Goal: Navigation & Orientation: Find specific page/section

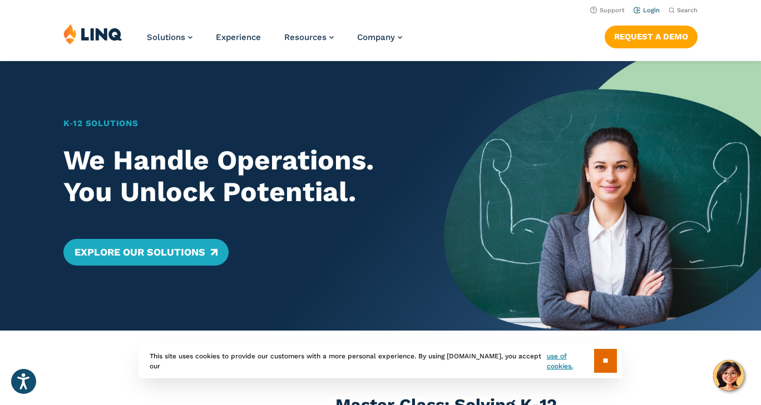
click at [650, 10] on link "Login" at bounding box center [647, 10] width 26 height 7
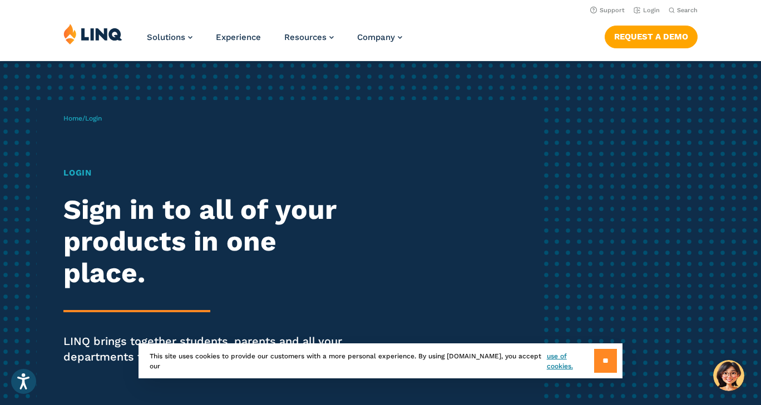
click at [604, 365] on input "**" at bounding box center [605, 361] width 23 height 24
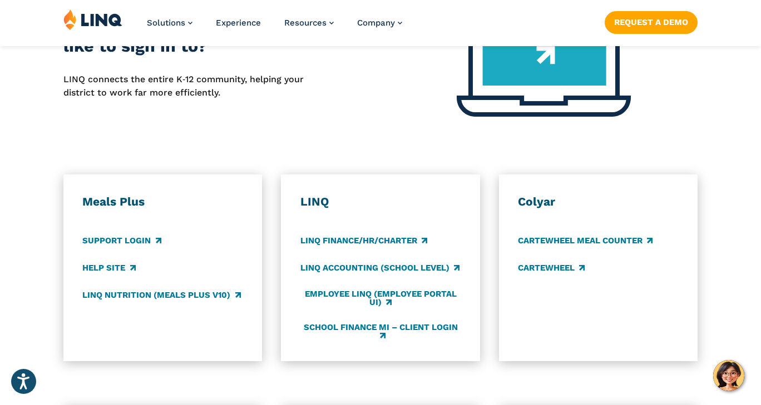
scroll to position [520, 0]
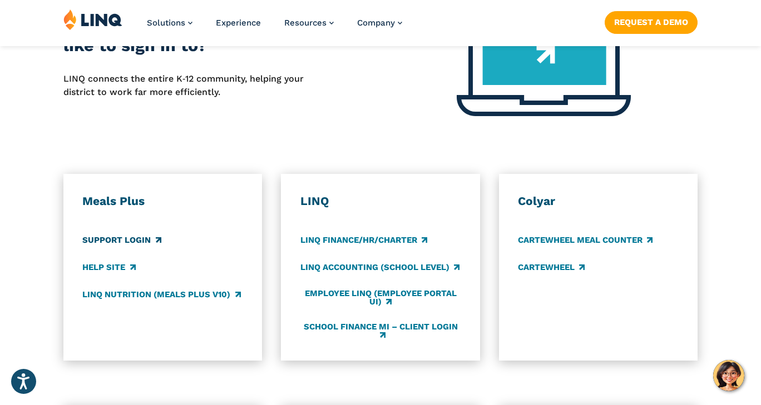
click at [120, 242] on link "Support Login" at bounding box center [121, 240] width 78 height 12
